Goal: Task Accomplishment & Management: Manage account settings

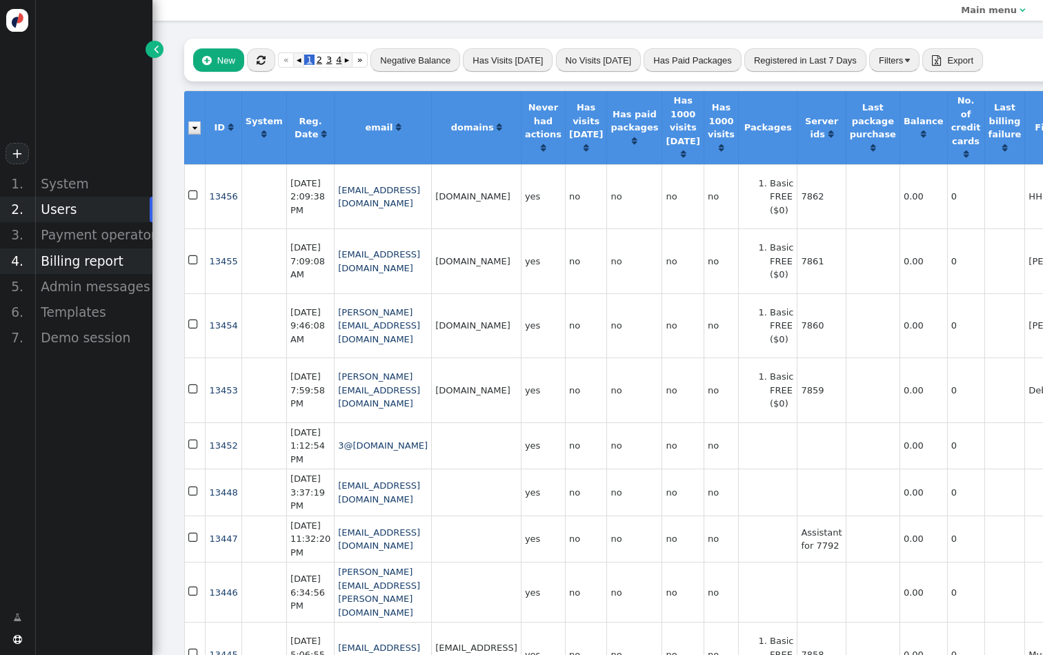
click at [91, 256] on div "Billing report" at bounding box center [94, 261] width 118 height 26
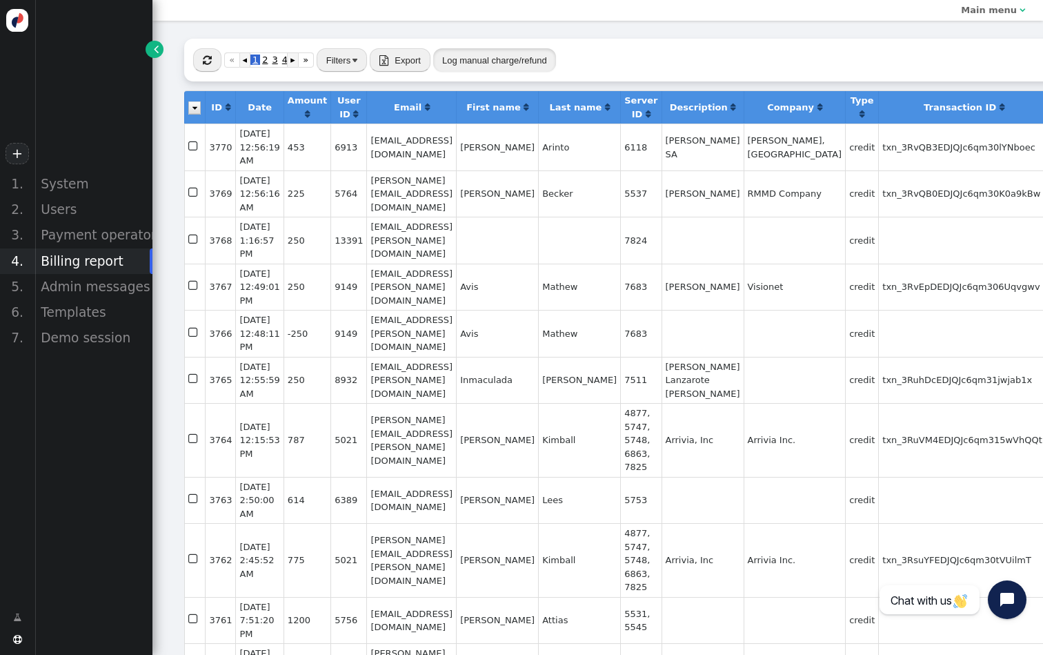
click at [469, 63] on button "Log manual charge/refund" at bounding box center [494, 59] width 123 height 23
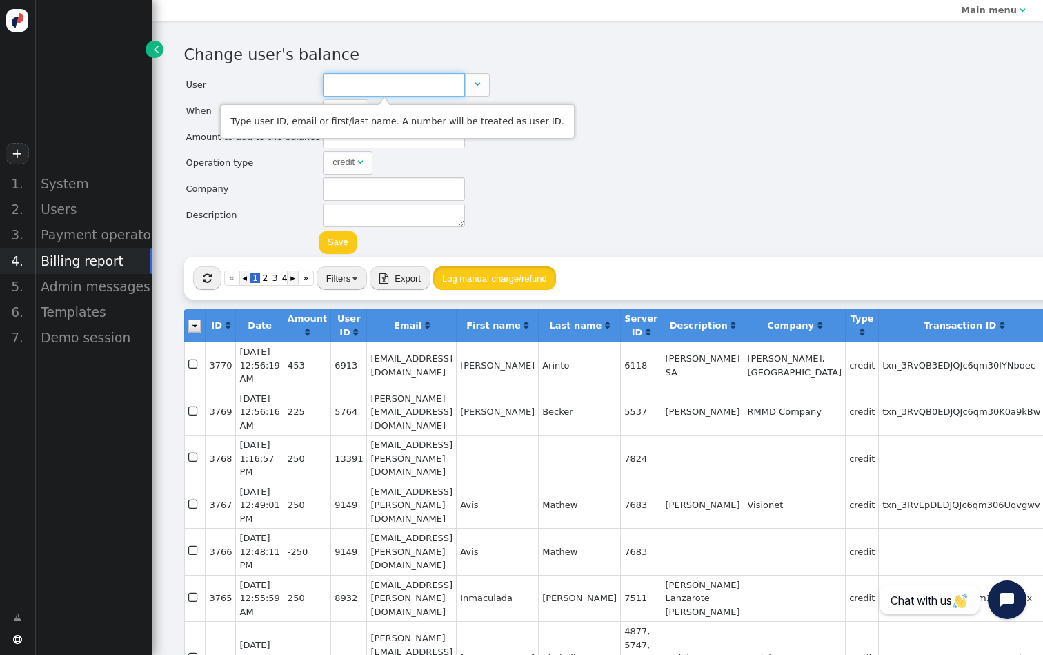
click at [432, 81] on input "text" at bounding box center [394, 84] width 142 height 23
paste input "[PERSON_NAME][EMAIL_ADDRESS][PERSON_NAME][DOMAIN_NAME]"
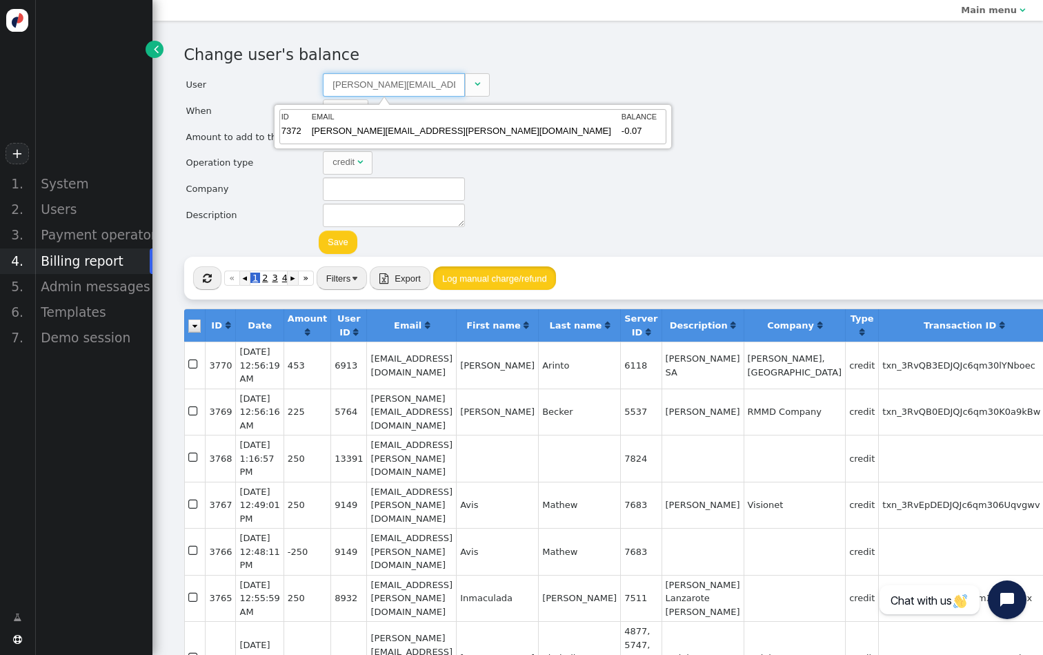
type input "7372"
click at [382, 117] on td "EMAIL" at bounding box center [466, 117] width 308 height 12
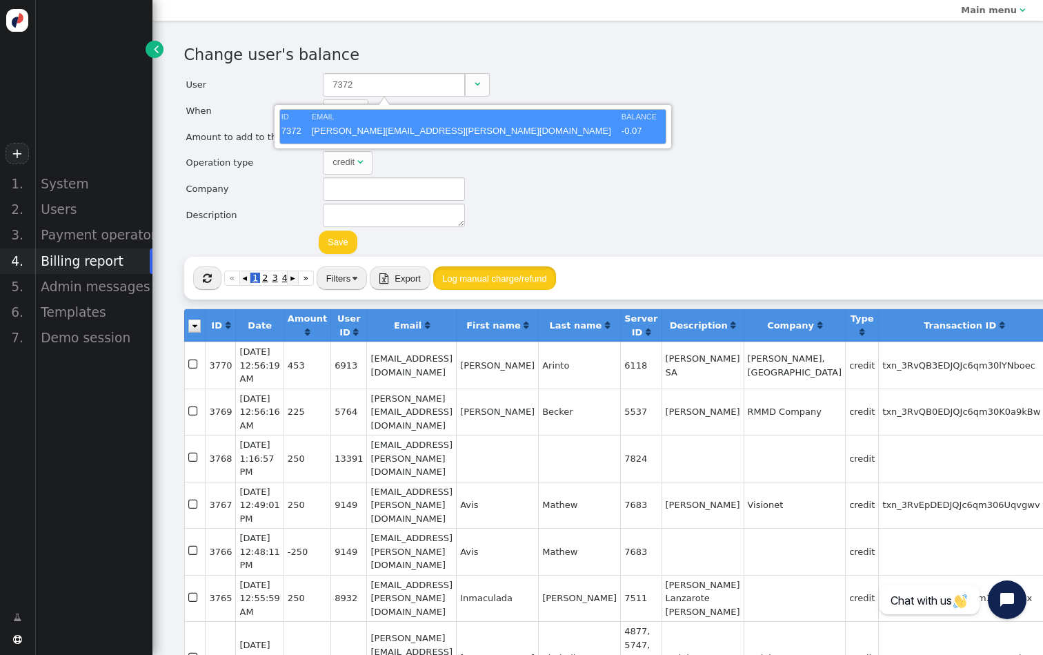
click at [522, 128] on div "Change user's balance User 7372  When Now  month dd , yyyy HH : MM : SS AM ▲ …" at bounding box center [598, 149] width 828 height 213
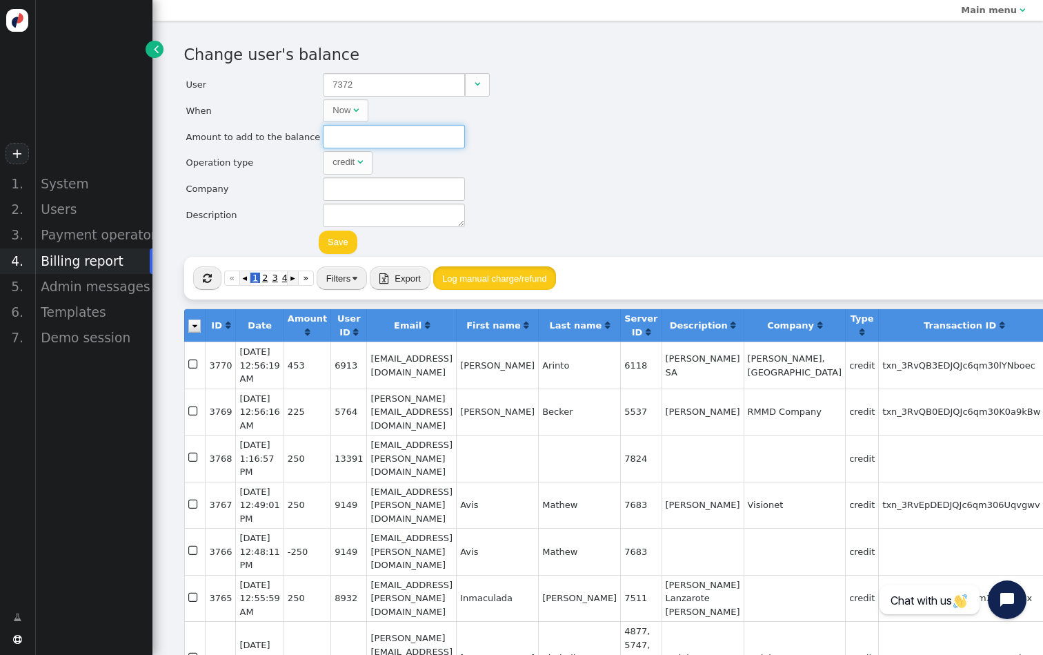
click at [406, 136] on input "text" at bounding box center [394, 136] width 142 height 23
type input "450"
click at [337, 242] on button "Save" at bounding box center [338, 241] width 39 height 23
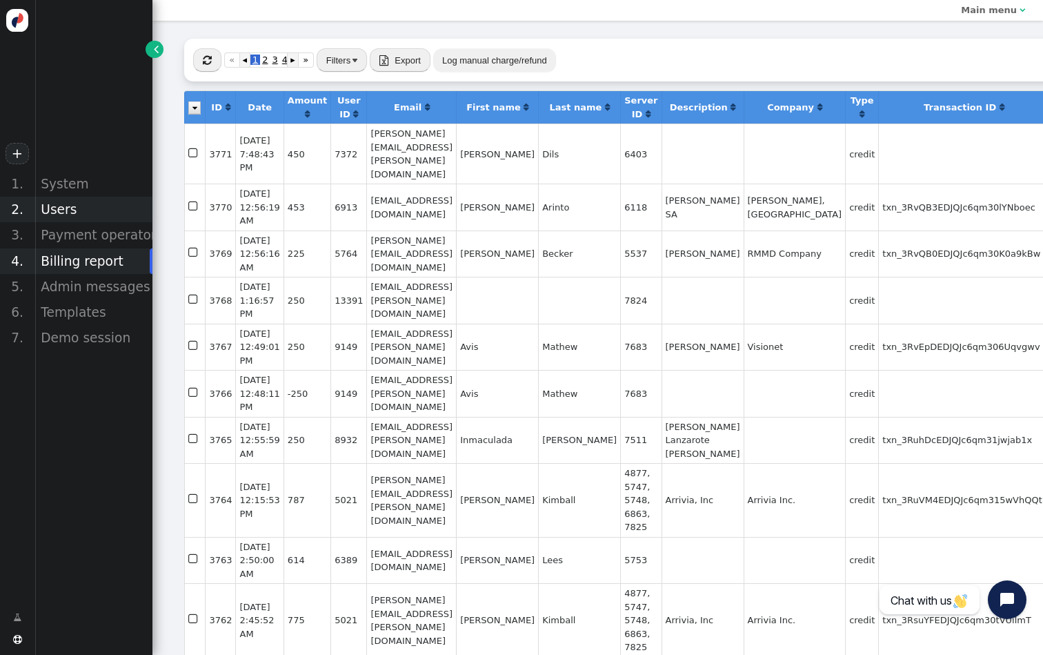
click at [73, 208] on div "Users" at bounding box center [94, 210] width 118 height 26
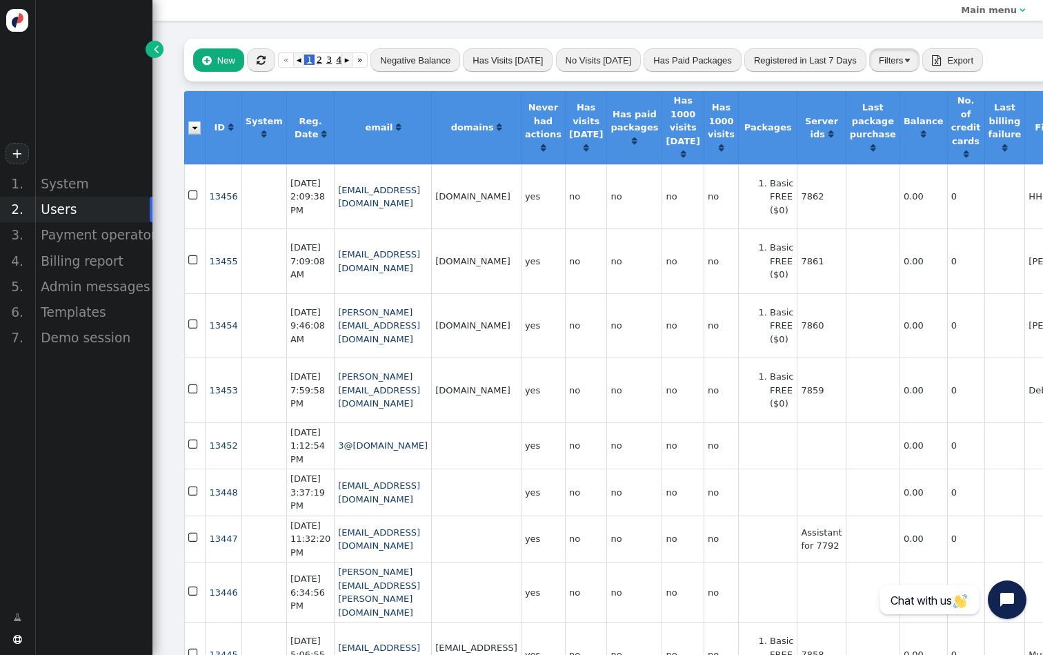
click at [870, 52] on button "Filters" at bounding box center [895, 59] width 50 height 23
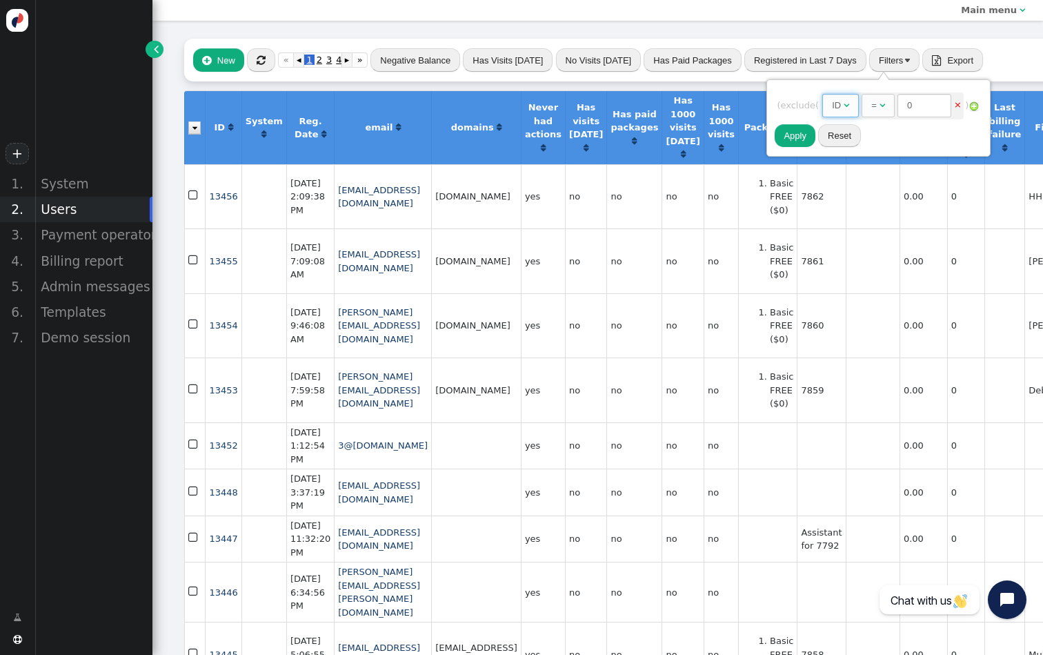
click at [835, 114] on span "ID " at bounding box center [841, 105] width 37 height 23
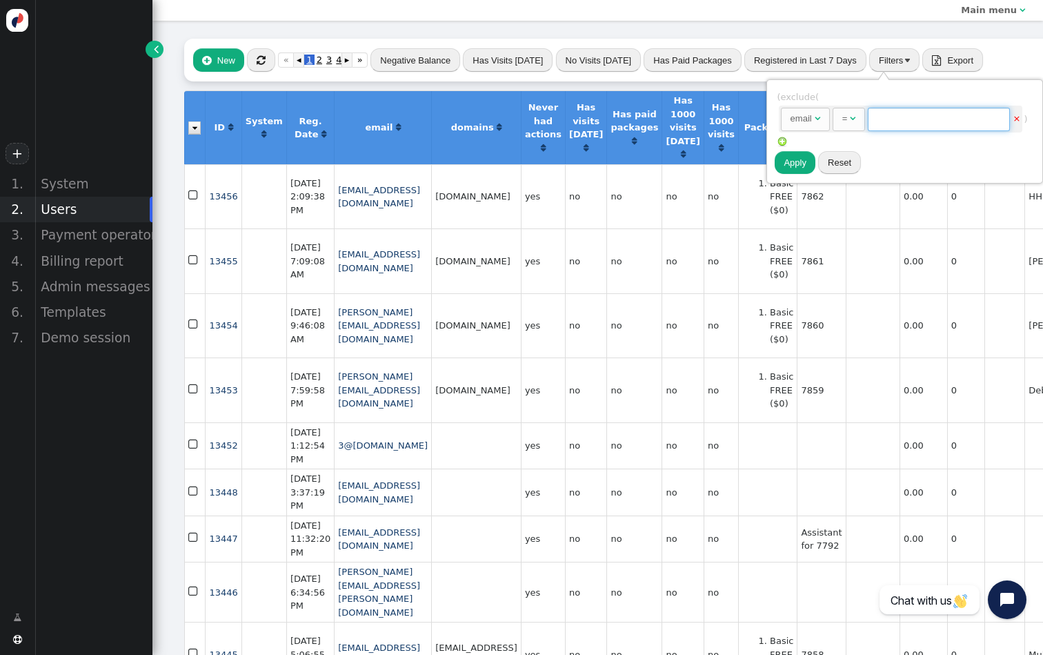
click at [952, 125] on input "text" at bounding box center [939, 119] width 142 height 23
paste input "[PERSON_NAME][EMAIL_ADDRESS][PERSON_NAME][DOMAIN_NAME]"
type input "[PERSON_NAME][EMAIL_ADDRESS][PERSON_NAME][DOMAIN_NAME]"
click at [781, 161] on button "Apply" at bounding box center [795, 162] width 41 height 23
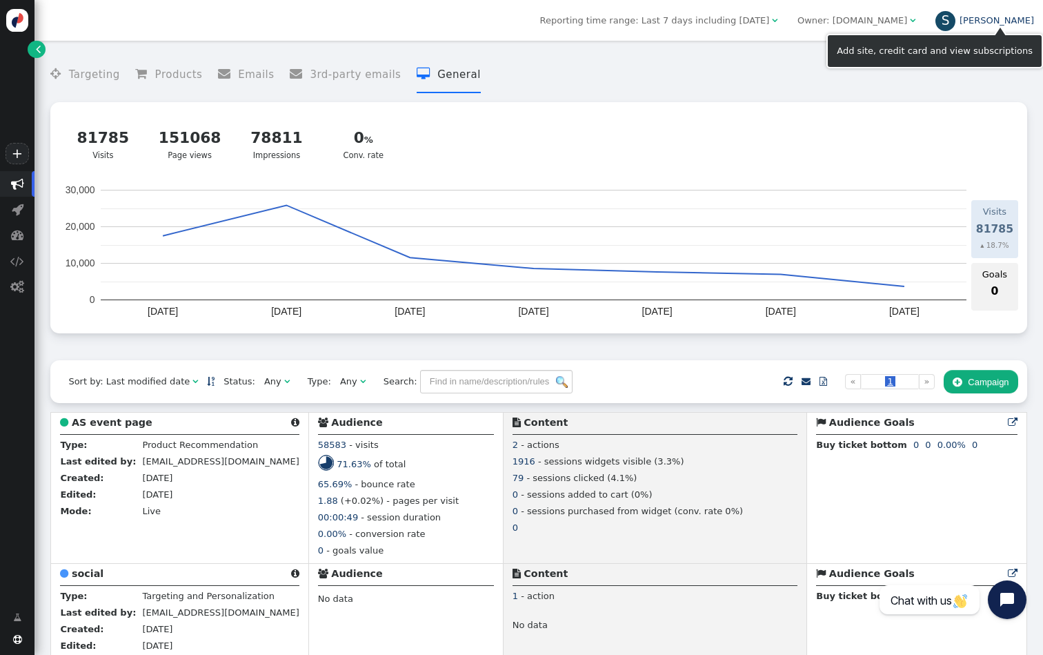
click at [956, 26] on div "S" at bounding box center [946, 21] width 21 height 21
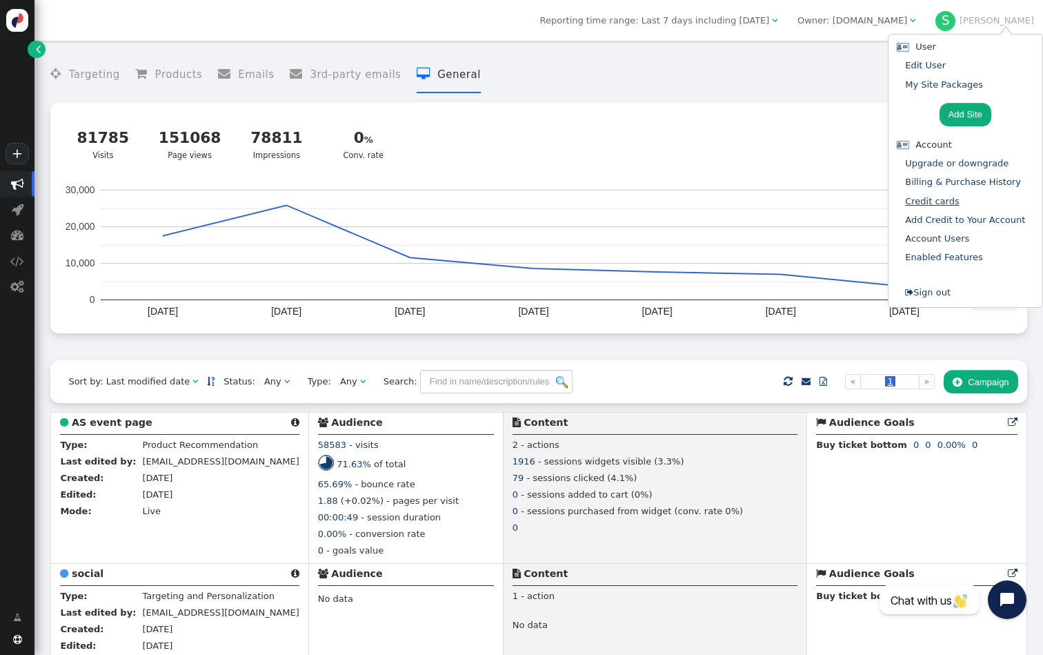
click at [943, 200] on link "Credit cards" at bounding box center [932, 201] width 54 height 10
